Goal: Find specific page/section: Find specific page/section

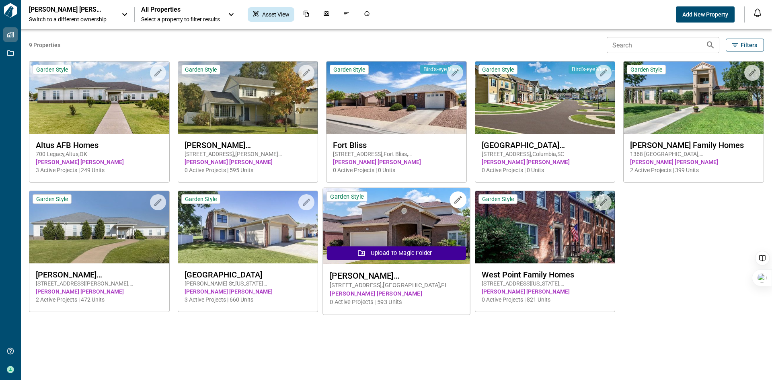
click at [401, 215] on img at bounding box center [396, 226] width 147 height 76
